Goal: Check status: Check status

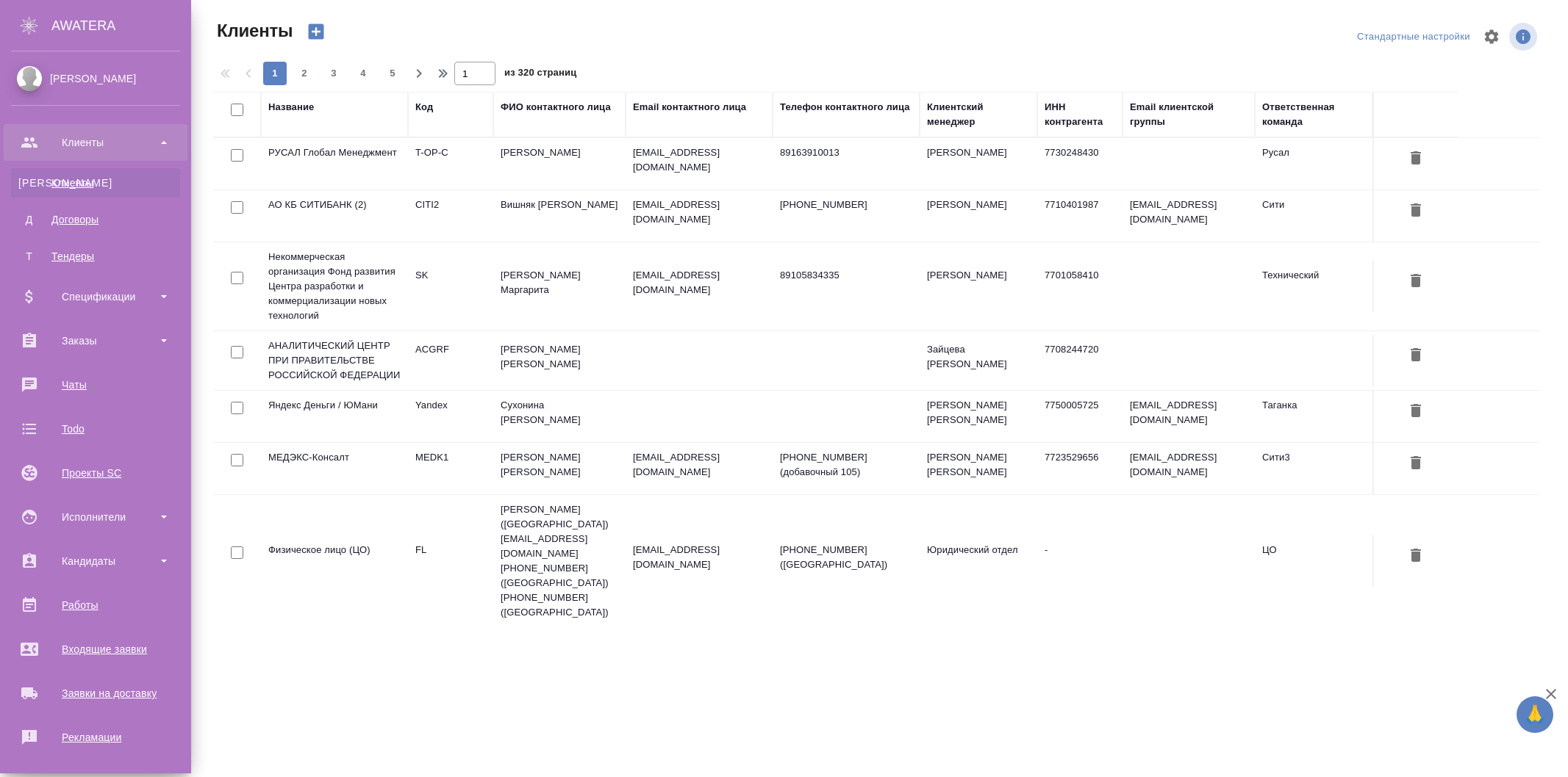
select select "RU"
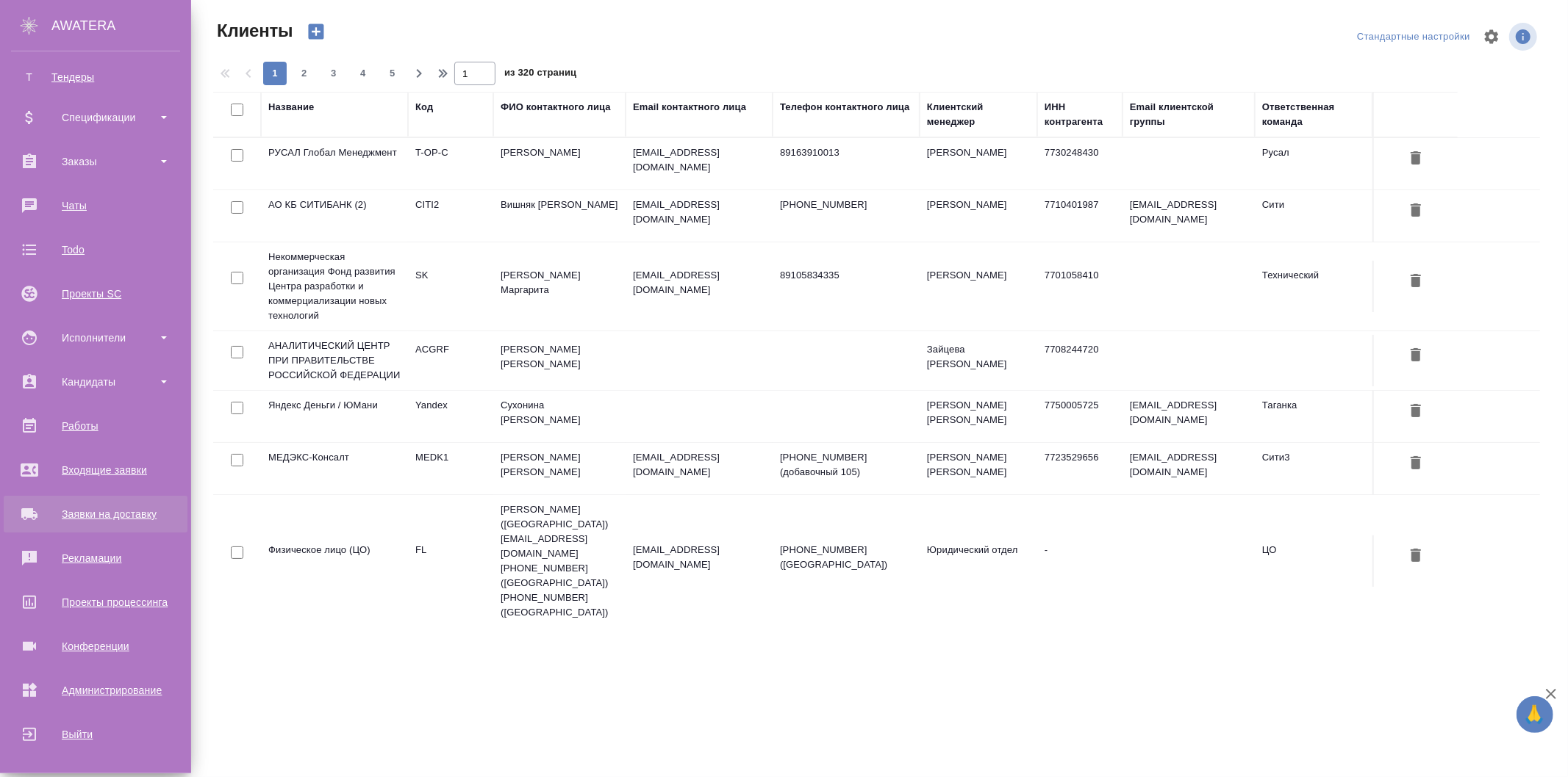
click at [111, 510] on div "Заявки на доставку" at bounding box center [95, 514] width 169 height 22
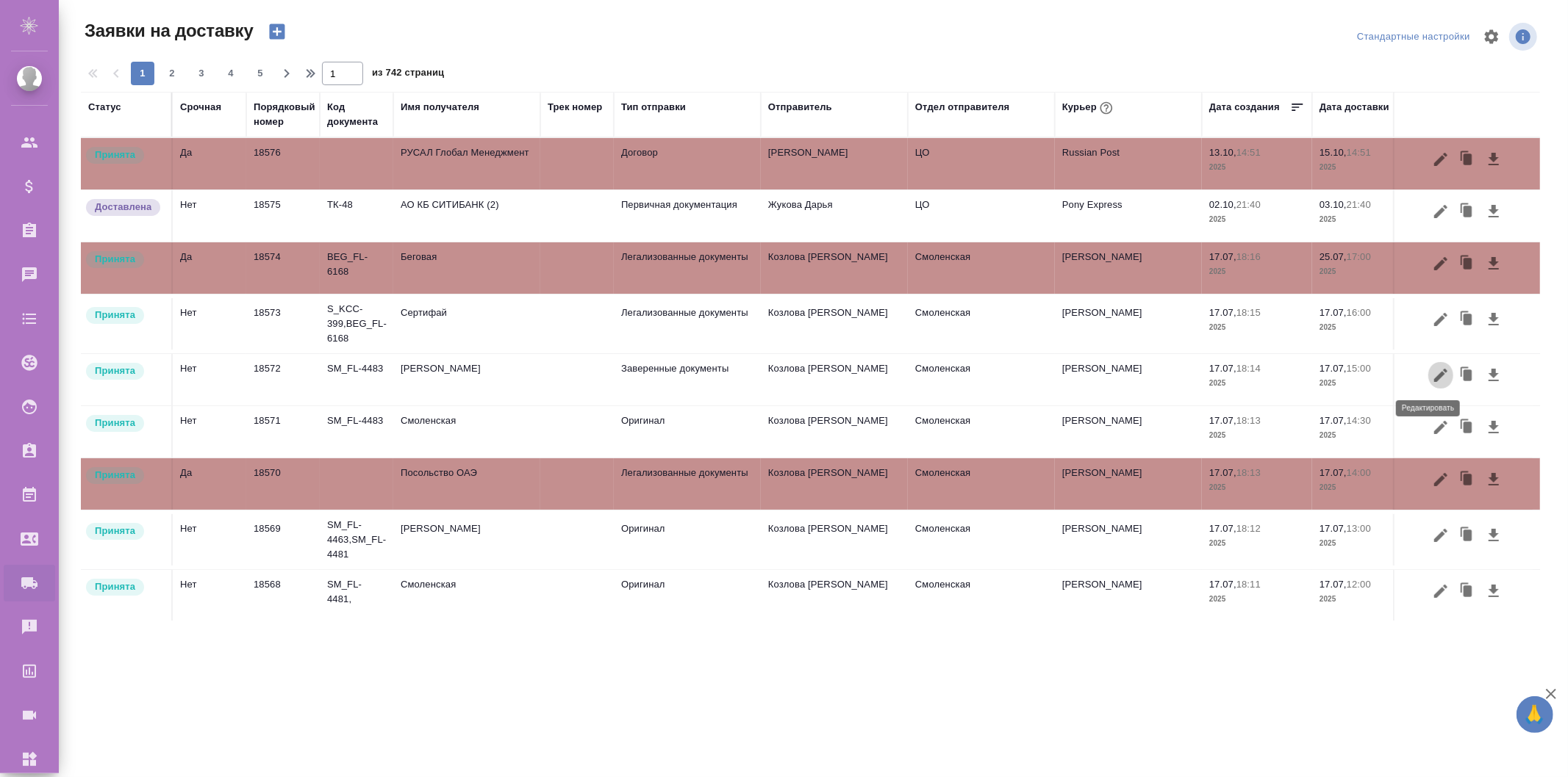
click at [1436, 370] on icon "button" at bounding box center [1440, 375] width 18 height 18
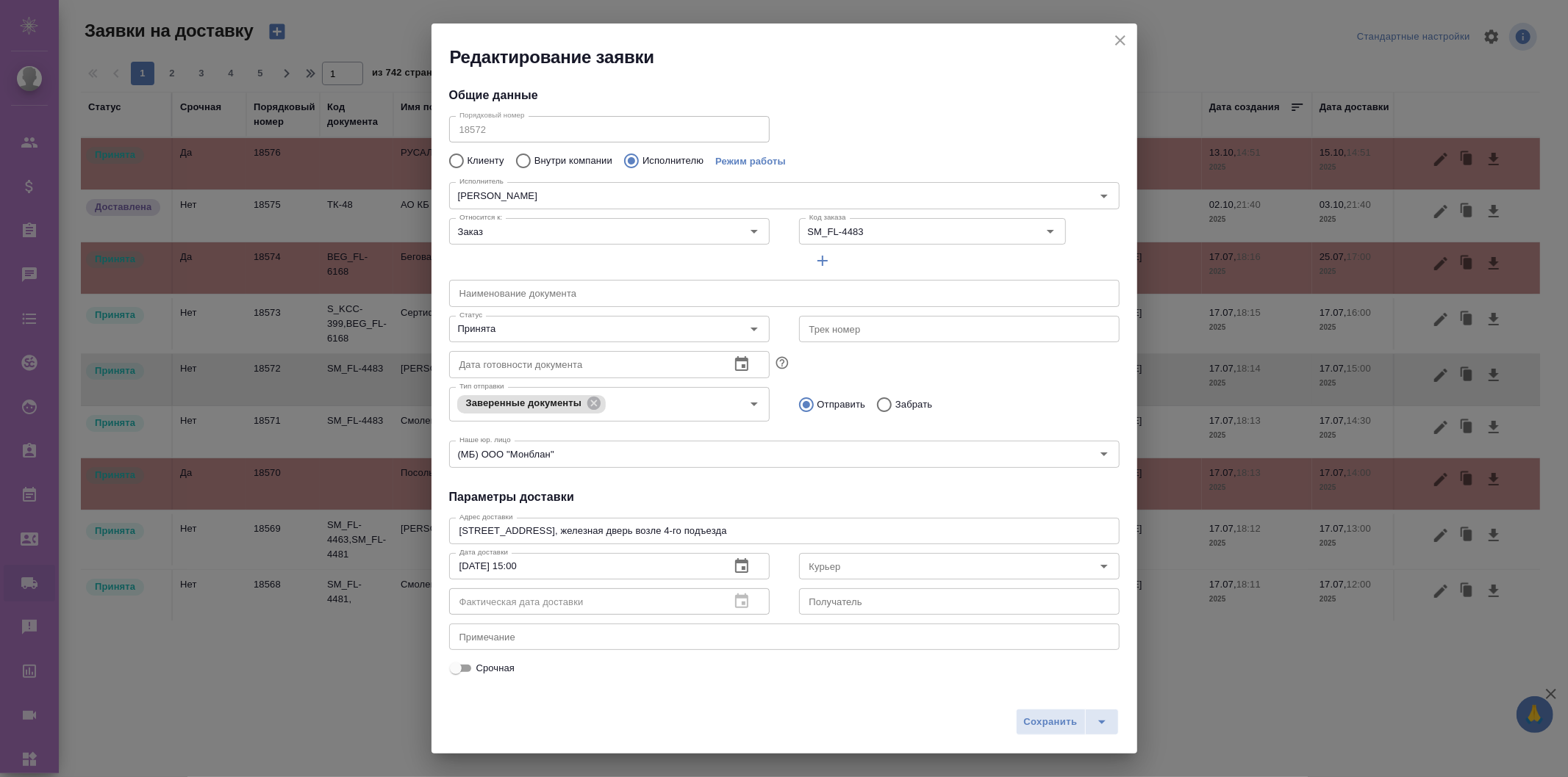
type input "[PERSON_NAME]"
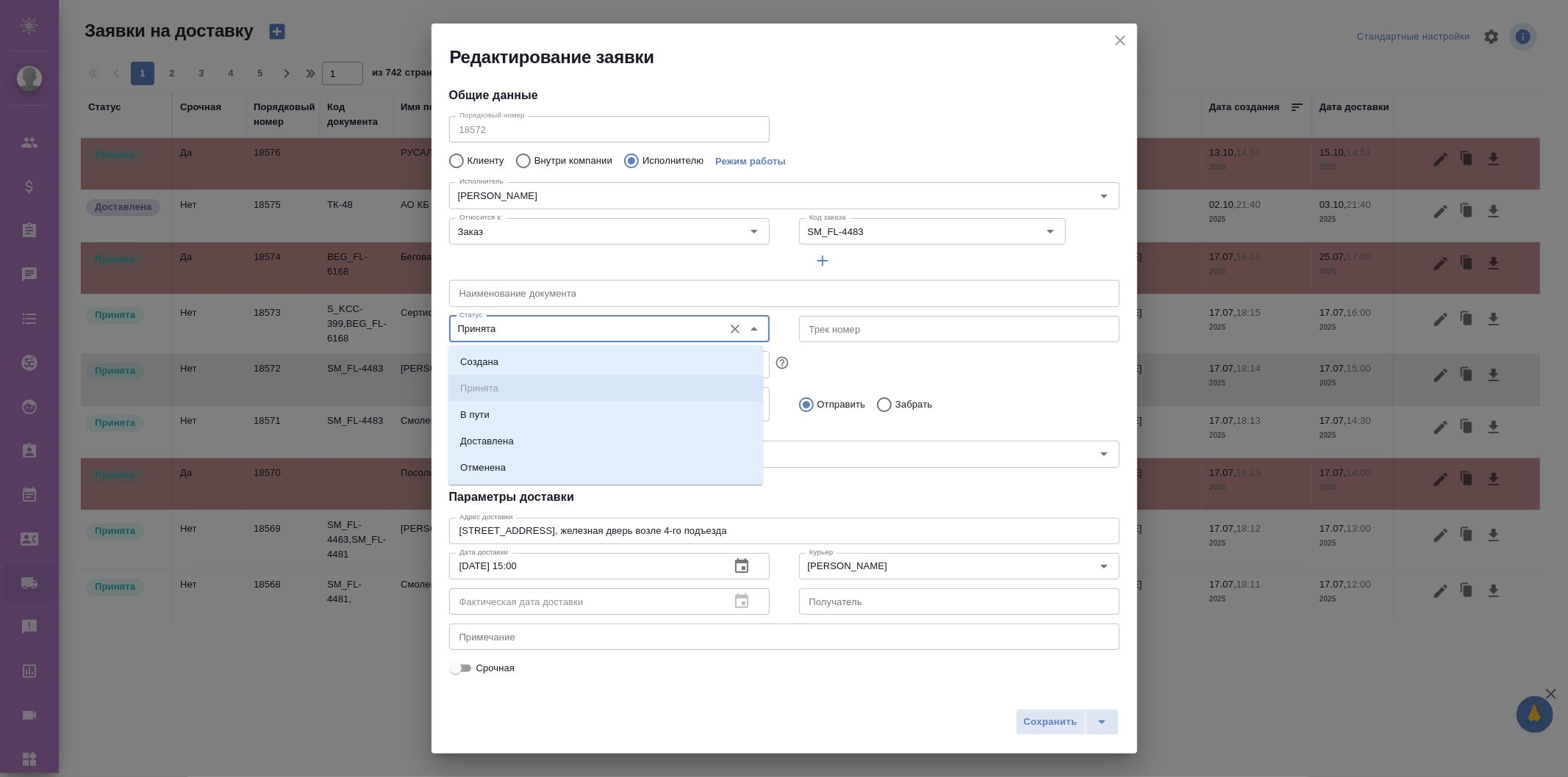
click at [546, 322] on input "Принята" at bounding box center [585, 328] width 262 height 18
click at [966, 263] on div "Наименование документа Наименование документа" at bounding box center [784, 291] width 700 height 64
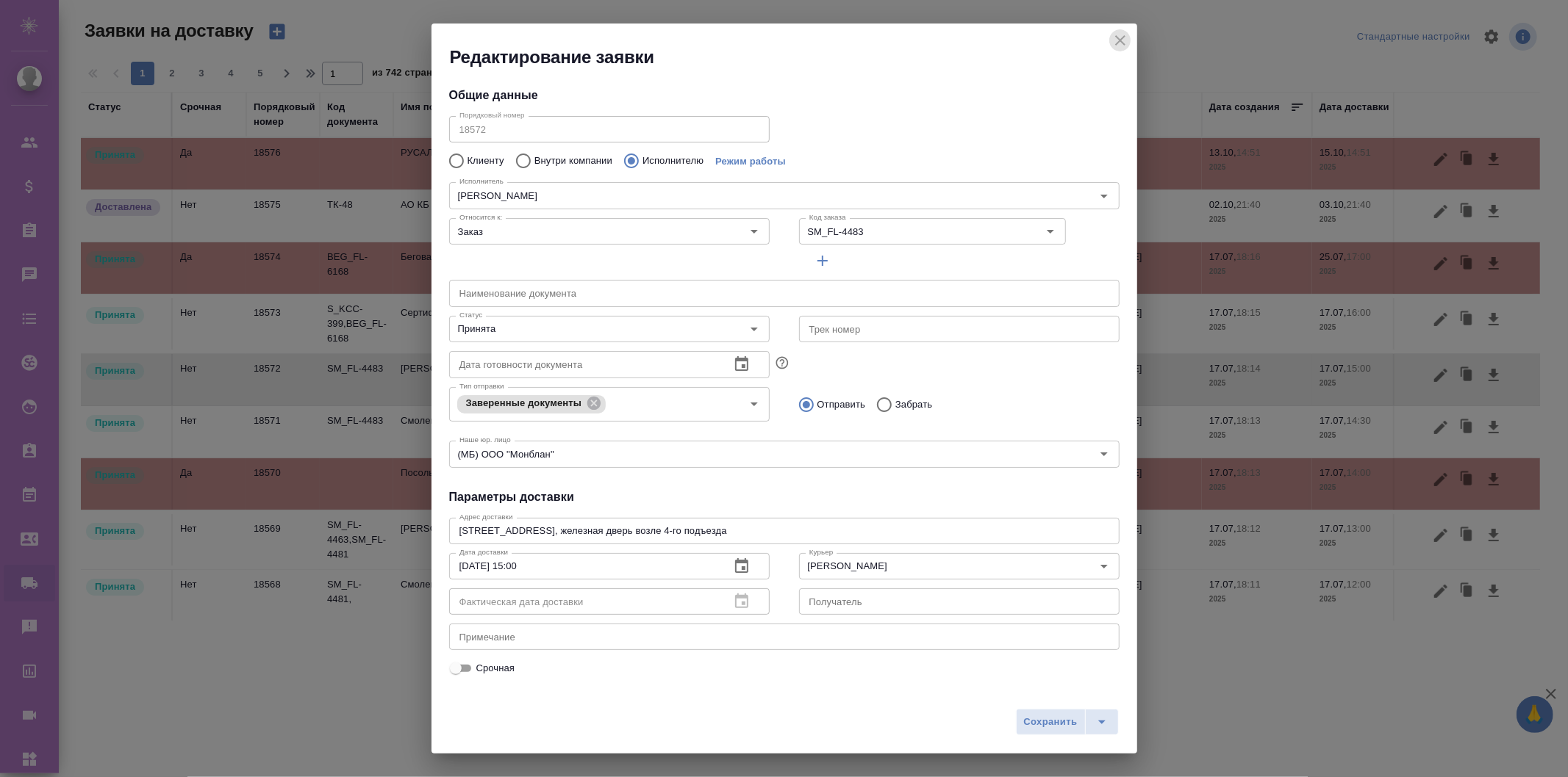
click at [1123, 38] on icon "close" at bounding box center [1120, 40] width 18 height 18
